Goal: Task Accomplishment & Management: Manage account settings

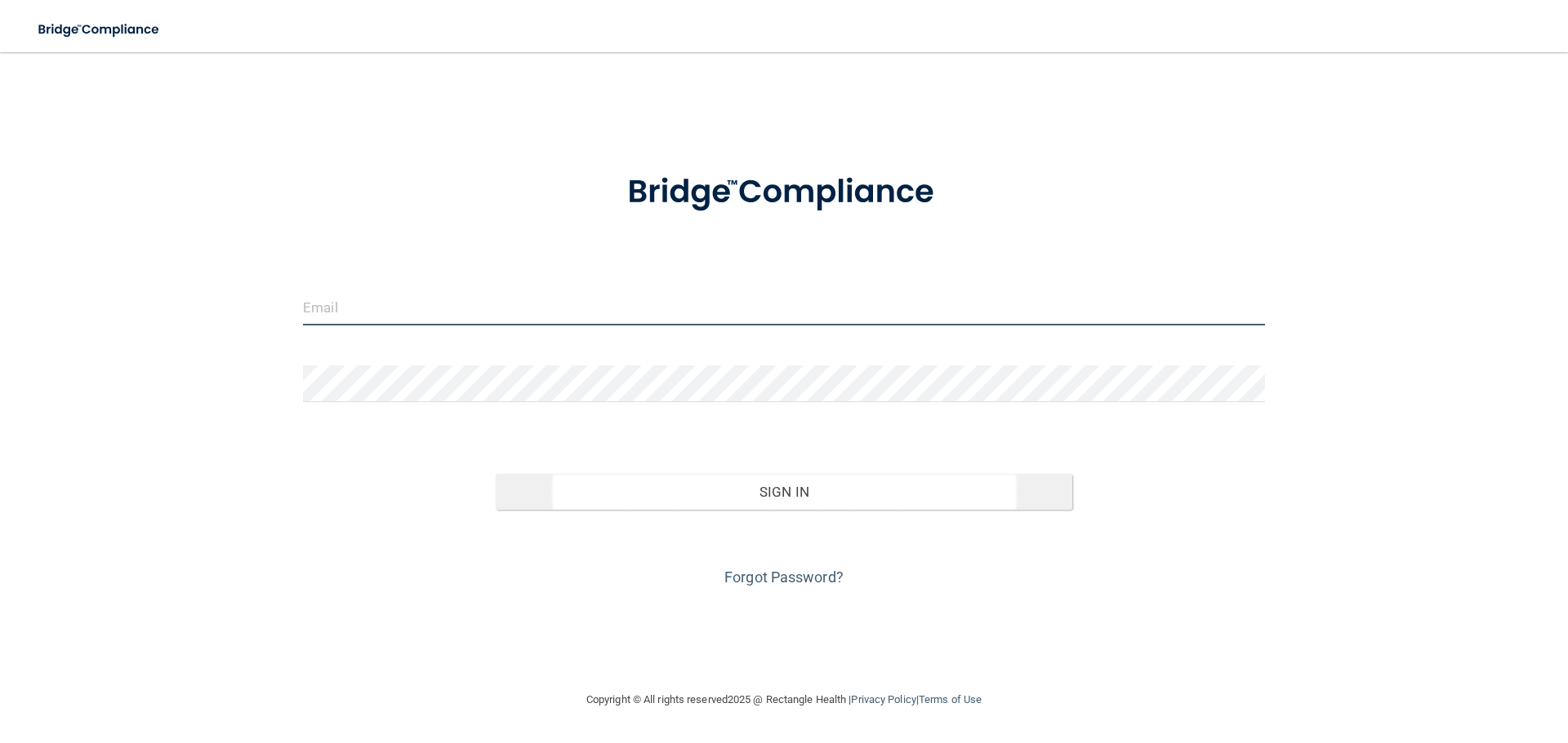
type input "[PERSON_NAME][EMAIL_ADDRESS][DOMAIN_NAME]"
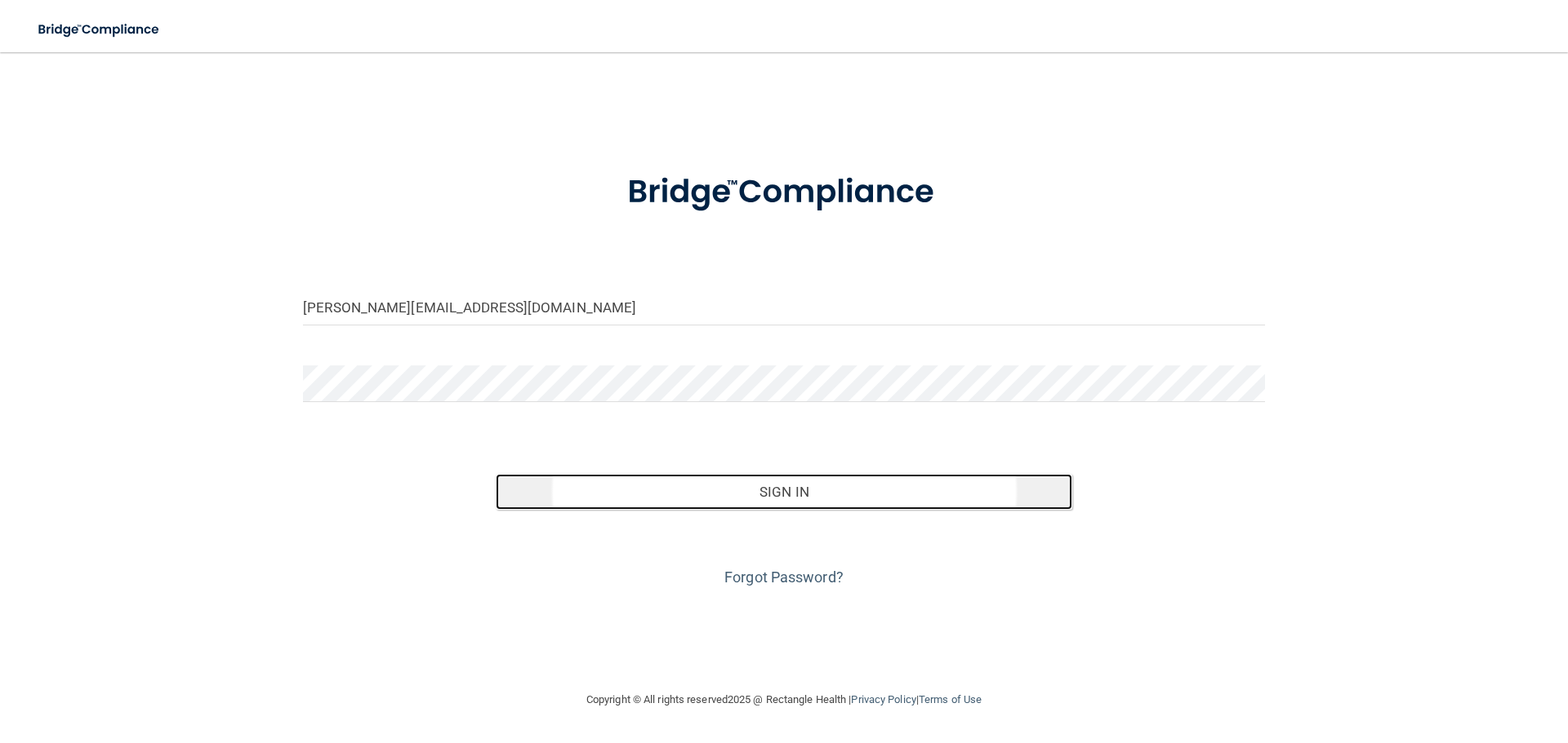
click at [720, 488] on button "Sign In" at bounding box center [784, 492] width 578 height 36
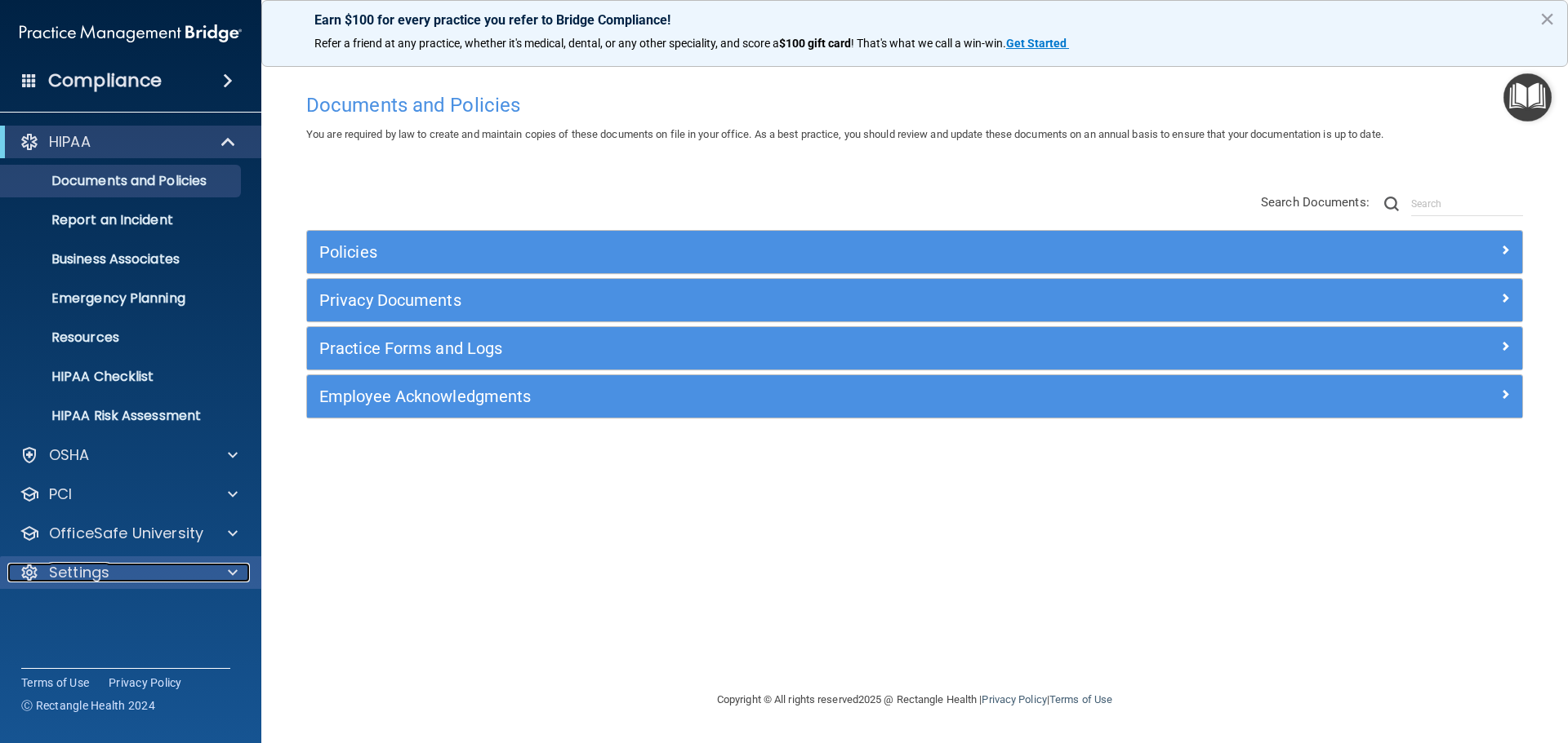
click at [74, 574] on p "Settings" at bounding box center [79, 573] width 61 height 19
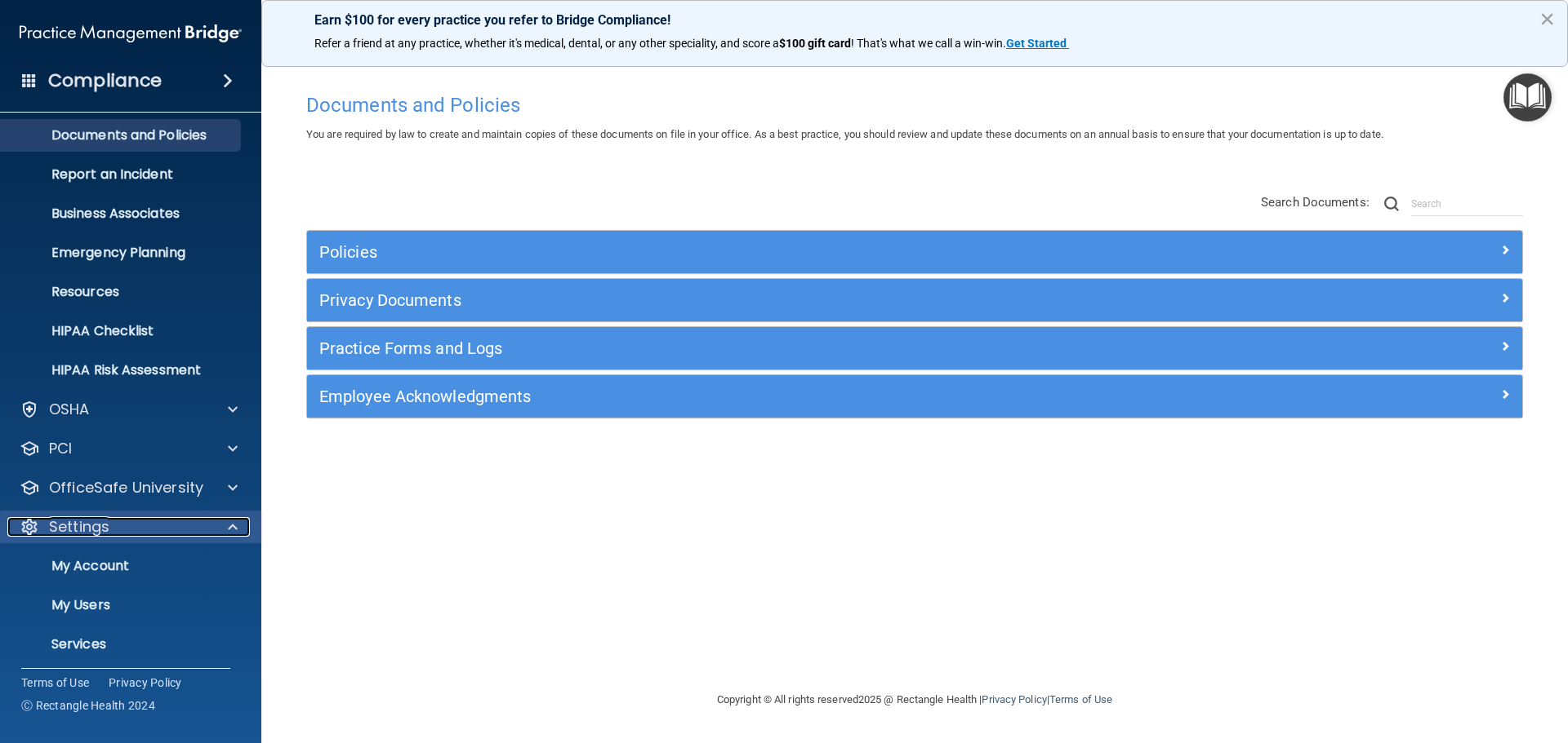
scroll to position [91, 0]
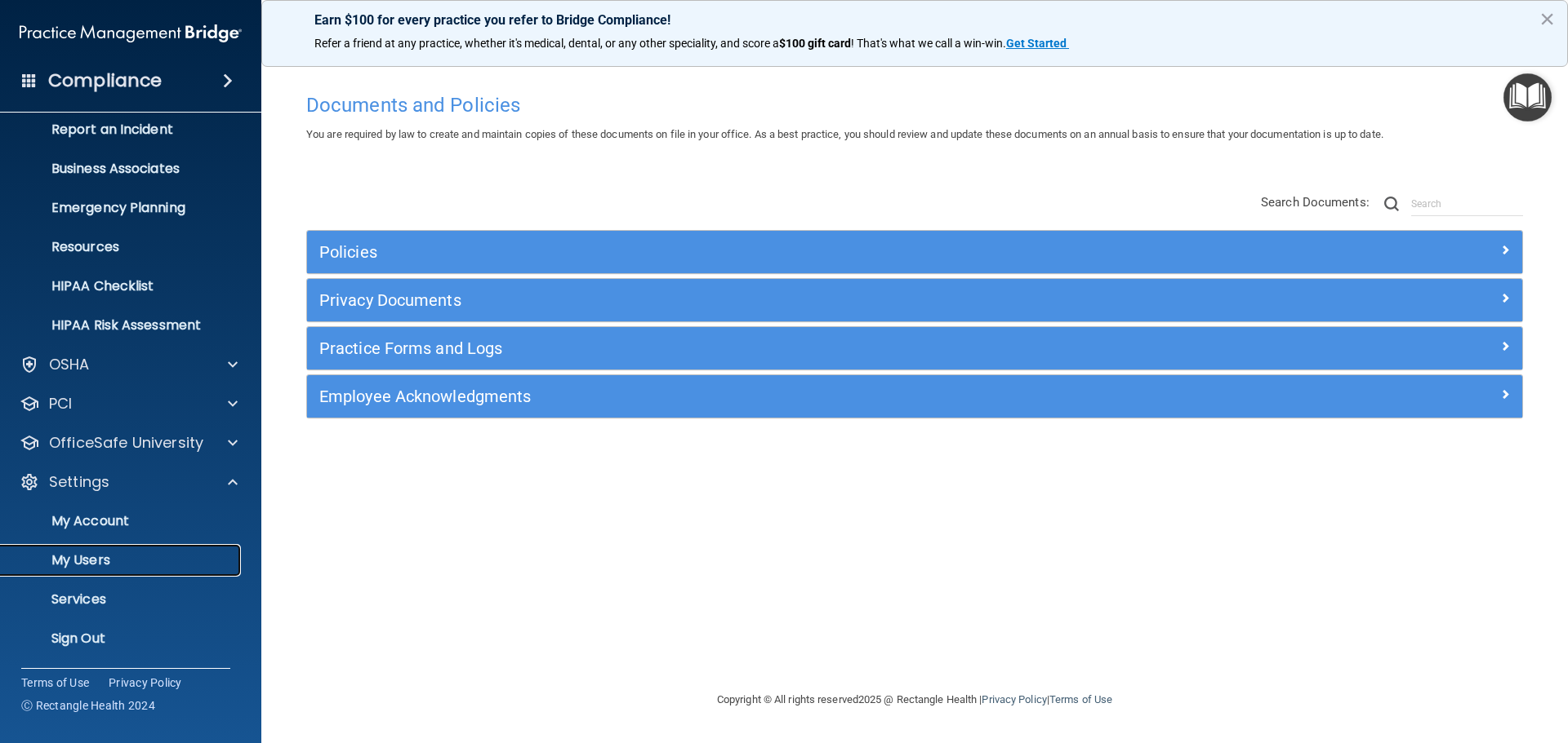
click at [96, 559] on p "My Users" at bounding box center [122, 561] width 223 height 17
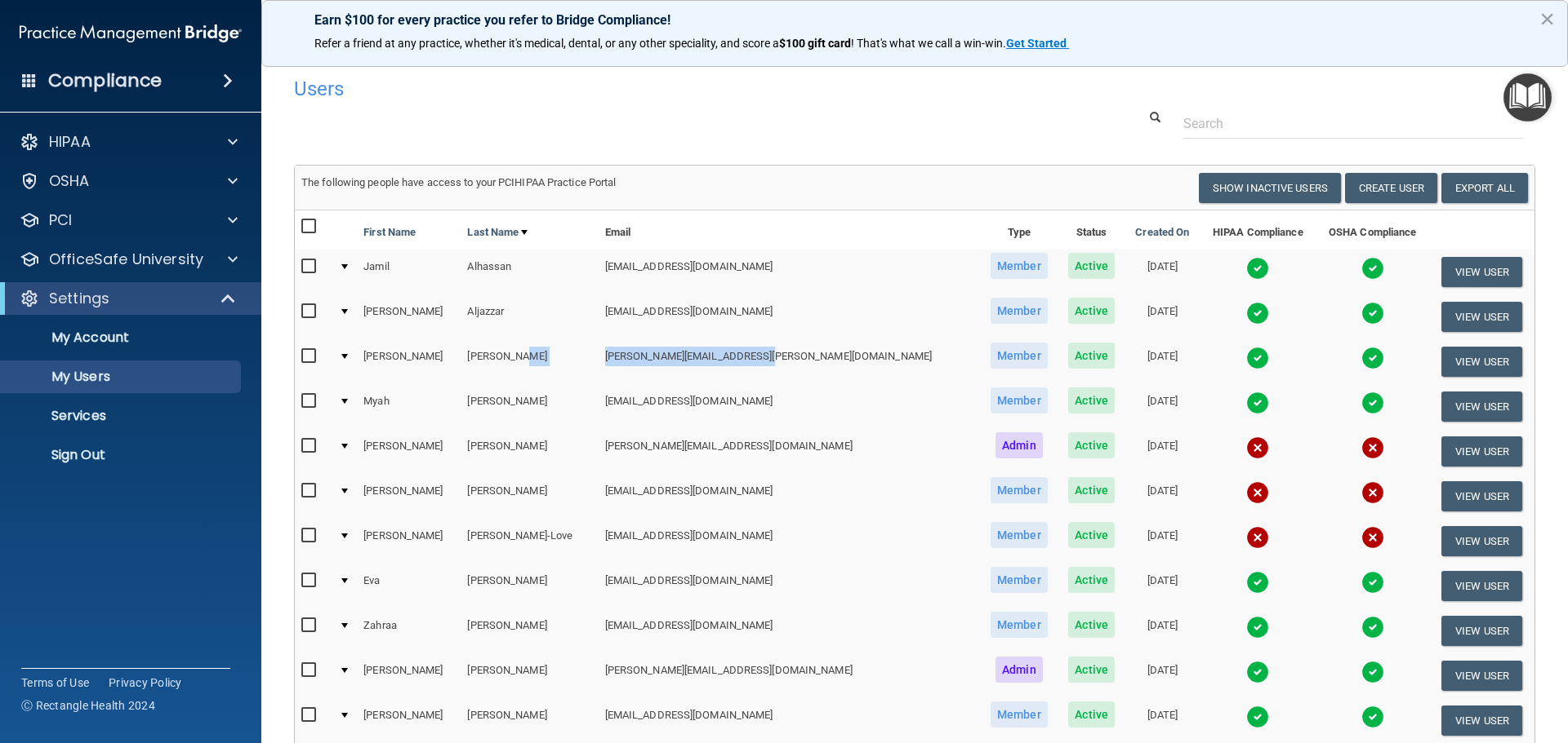
drag, startPoint x: 728, startPoint y: 358, endPoint x: 567, endPoint y: 368, distance: 161.3
click at [567, 368] on tr "[PERSON_NAME] [PERSON_NAME][EMAIL_ADDRESS][PERSON_NAME][DOMAIN_NAME] Member Act…" at bounding box center [915, 361] width 1240 height 45
copy tr "[PERSON_NAME][EMAIL_ADDRESS][PERSON_NAME][DOMAIN_NAME]"
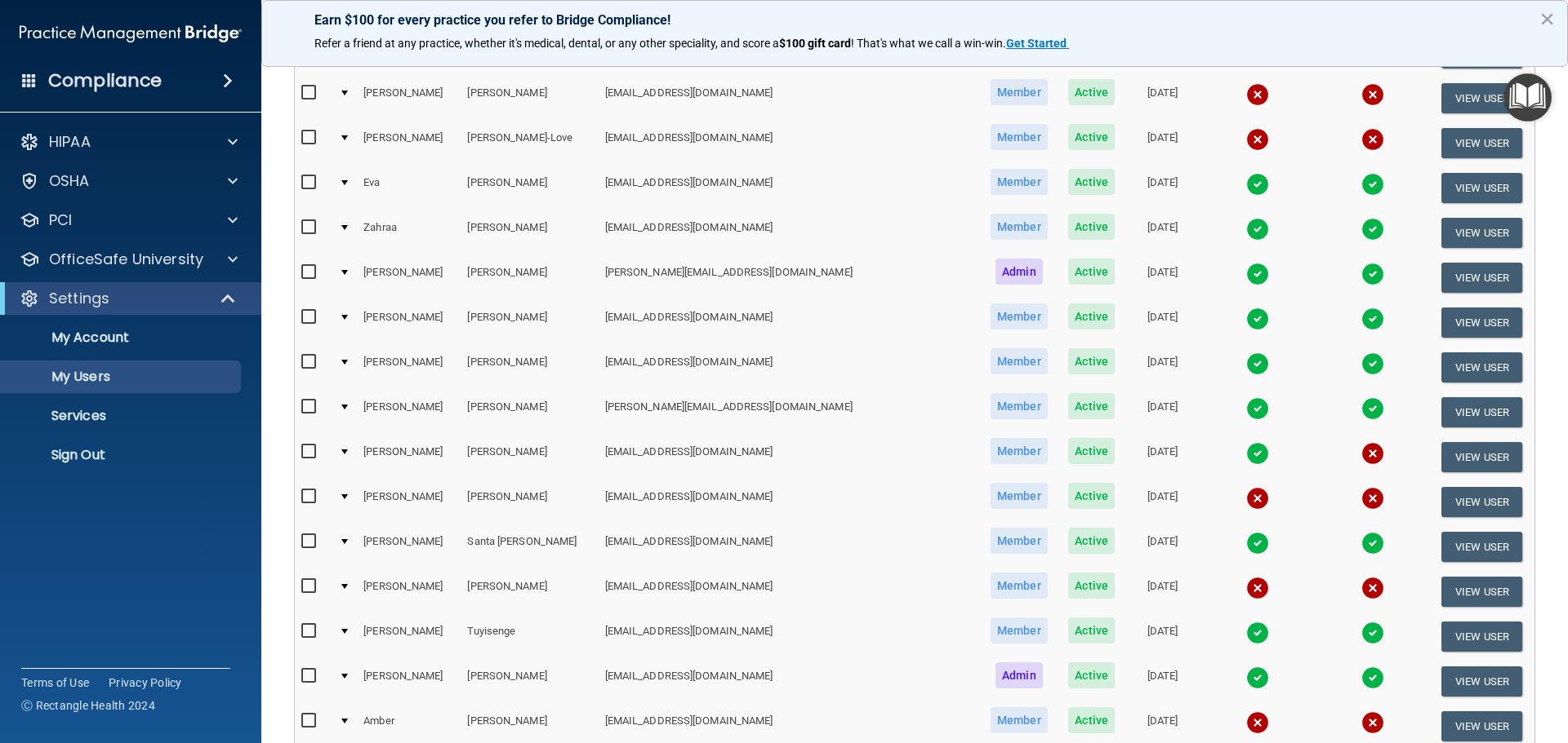
scroll to position [362, 0]
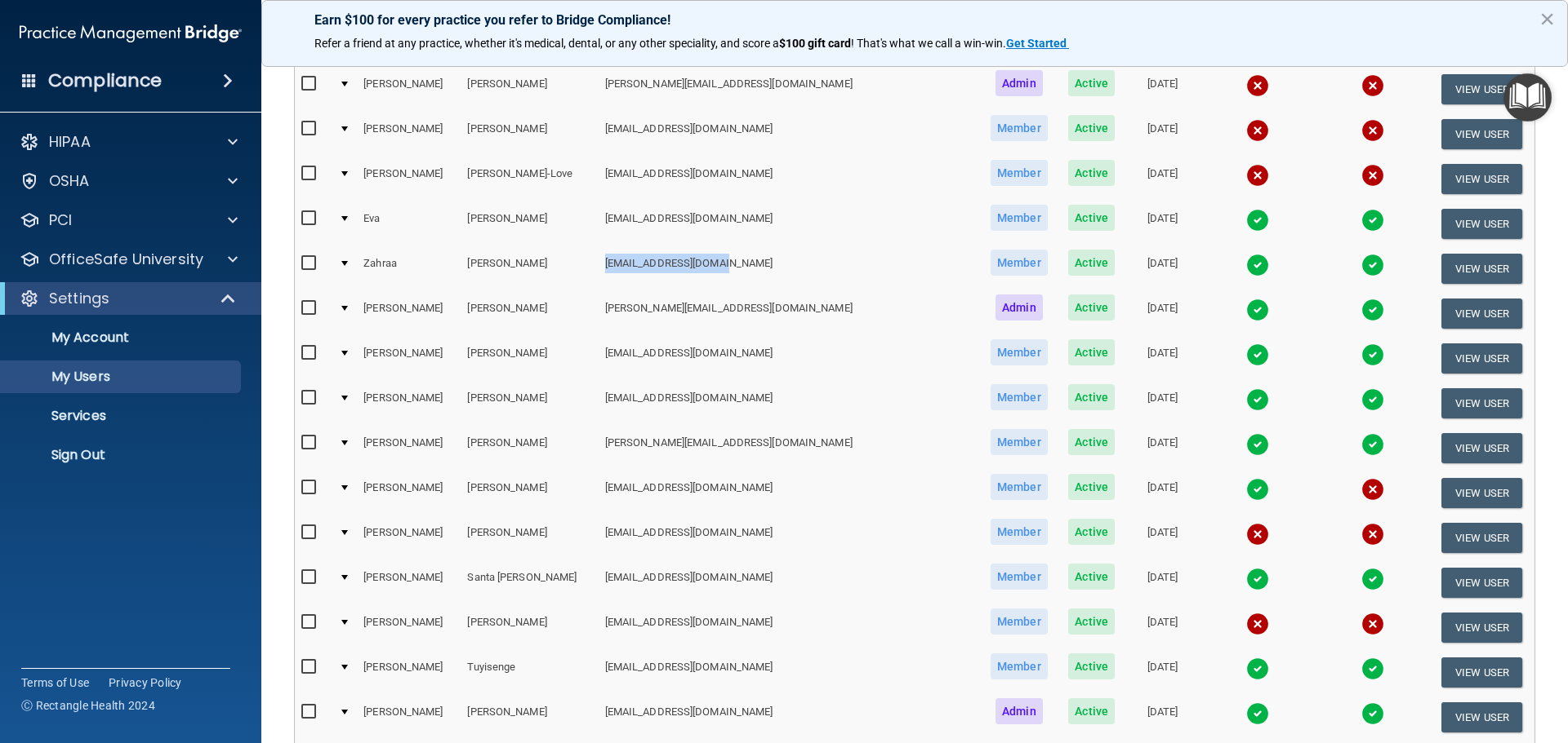
drag, startPoint x: 695, startPoint y: 264, endPoint x: 575, endPoint y: 280, distance: 121.1
click at [599, 280] on td "[EMAIL_ADDRESS][DOMAIN_NAME]" at bounding box center [789, 269] width 381 height 45
copy td "[EMAIL_ADDRESS][DOMAIN_NAME]"
